Goal: Register for event/course

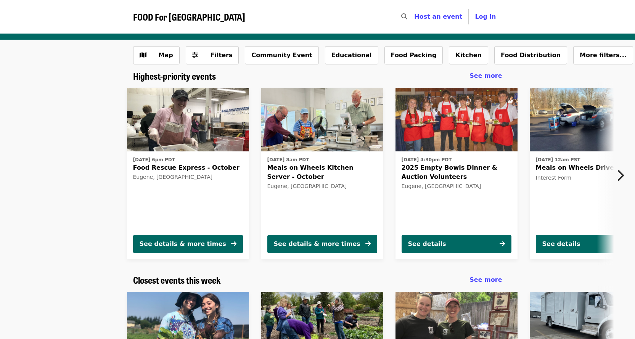
click at [619, 174] on icon "chevron-right icon" at bounding box center [620, 175] width 8 height 14
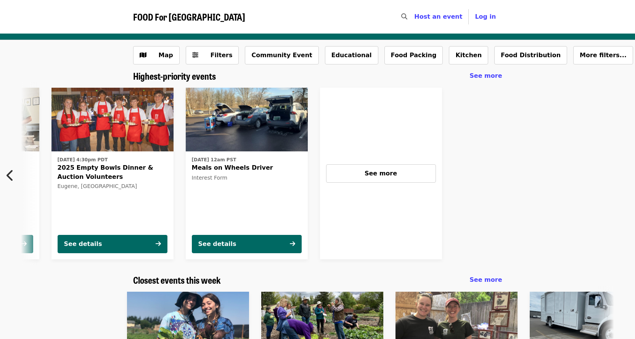
scroll to position [0, 348]
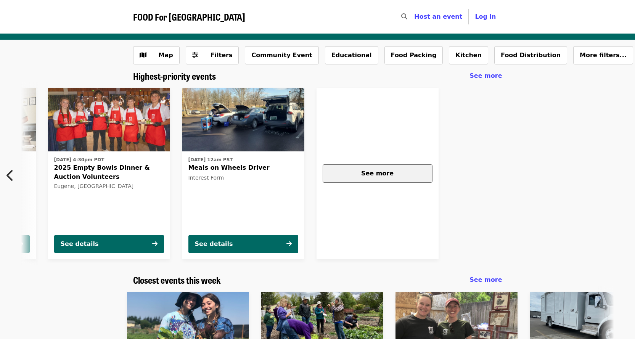
click at [382, 172] on span "See more" at bounding box center [377, 173] width 32 height 7
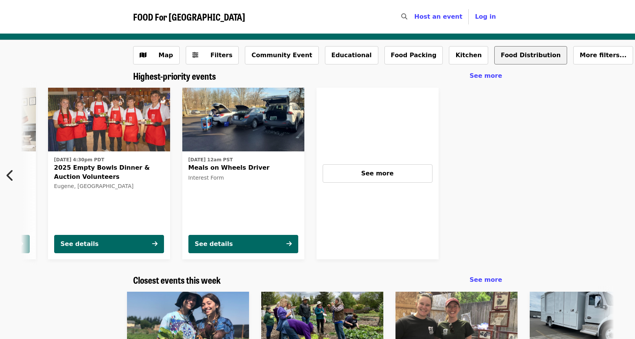
click at [494, 52] on button "Food Distribution" at bounding box center [530, 55] width 73 height 18
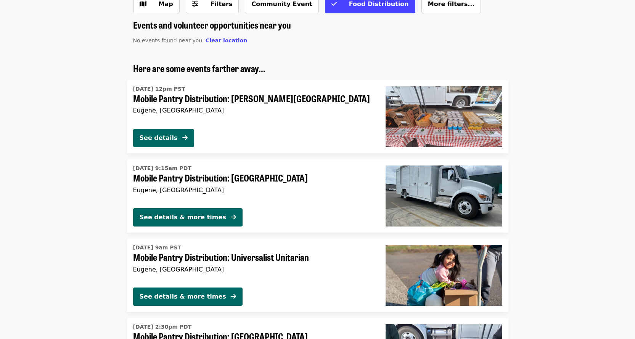
scroll to position [51, 0]
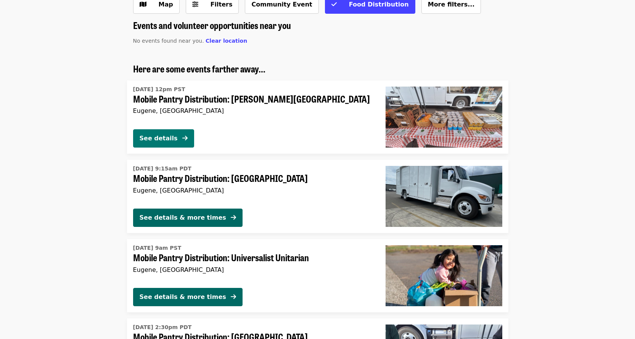
click at [166, 139] on div "See details" at bounding box center [159, 138] width 38 height 9
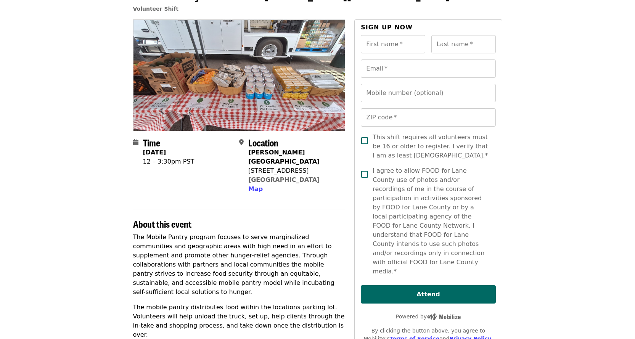
scroll to position [89, 0]
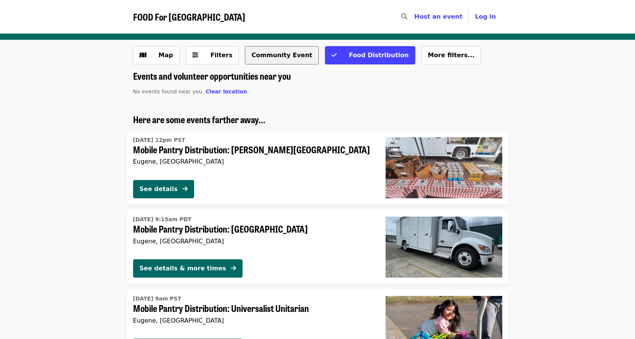
click at [273, 53] on button "Community Event" at bounding box center [282, 55] width 74 height 18
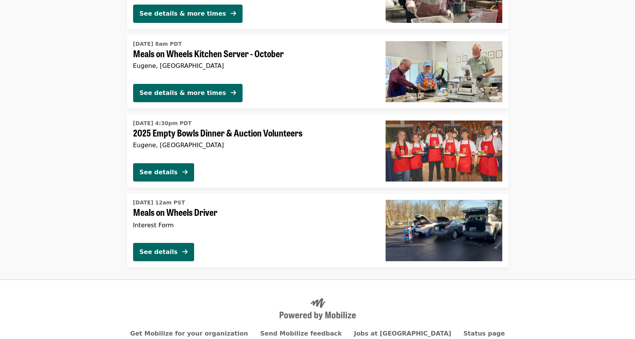
scroll to position [119, 0]
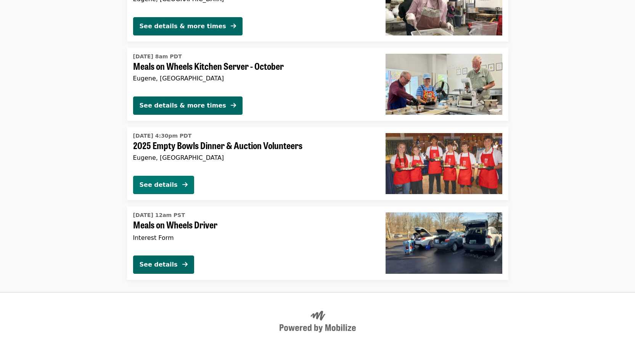
click at [179, 177] on button "See details" at bounding box center [163, 185] width 61 height 18
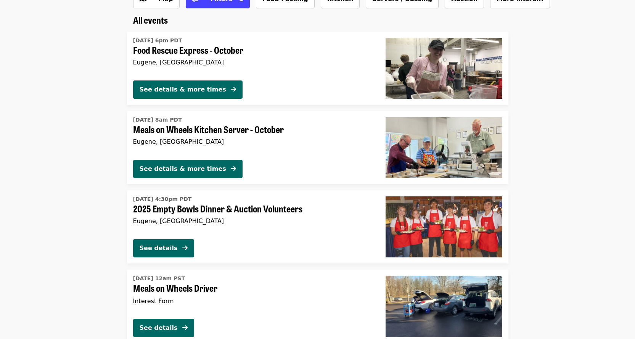
scroll to position [30, 0]
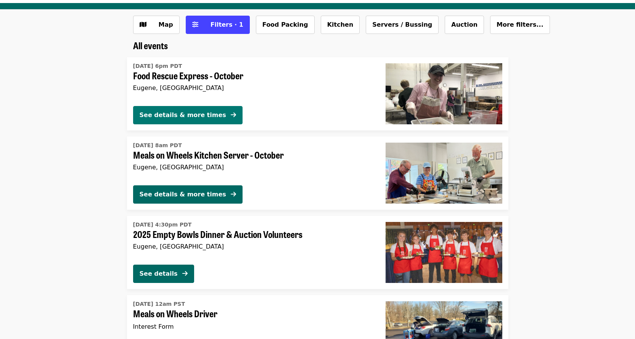
click at [184, 111] on div "See details & more times" at bounding box center [183, 115] width 87 height 9
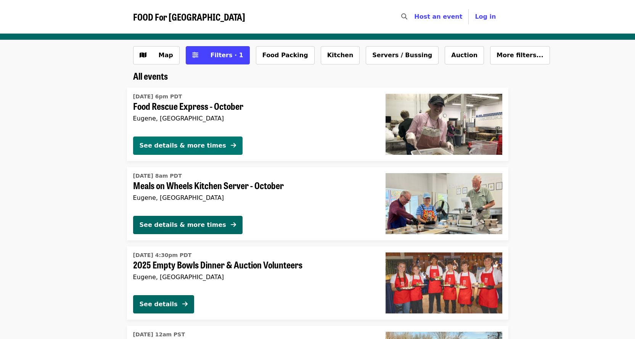
click at [207, 148] on div "See details & more times" at bounding box center [183, 145] width 87 height 9
click at [194, 54] on icon "sliders-h icon" at bounding box center [195, 54] width 6 height 7
